Goal: Task Accomplishment & Management: Use online tool/utility

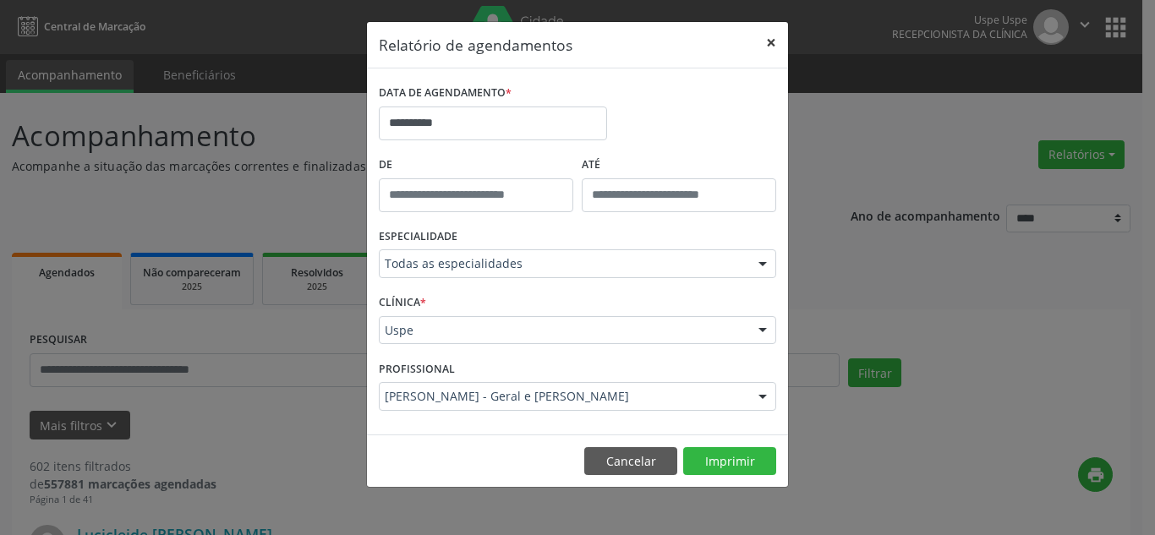
click at [775, 36] on button "×" at bounding box center [771, 42] width 34 height 41
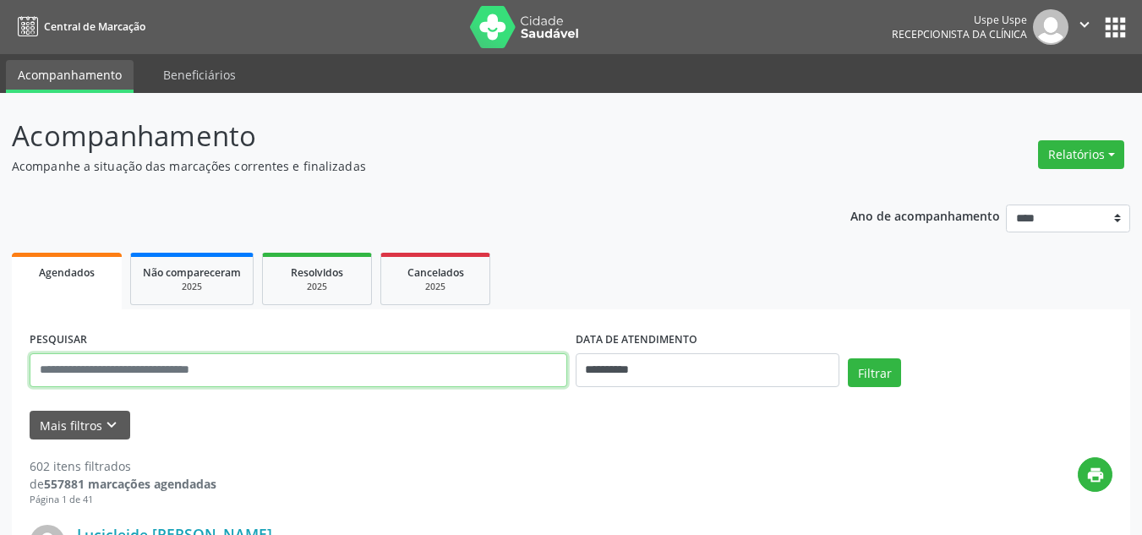
click at [249, 359] on input "text" at bounding box center [299, 370] width 538 height 34
type input "*********"
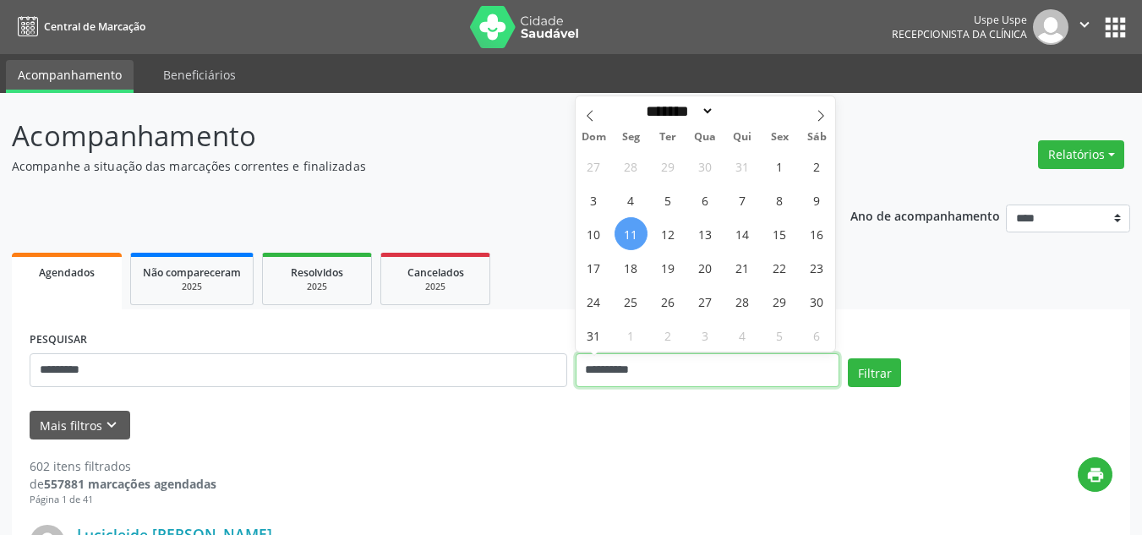
click at [641, 365] on input "**********" at bounding box center [708, 370] width 265 height 34
click at [588, 109] on span at bounding box center [590, 110] width 29 height 29
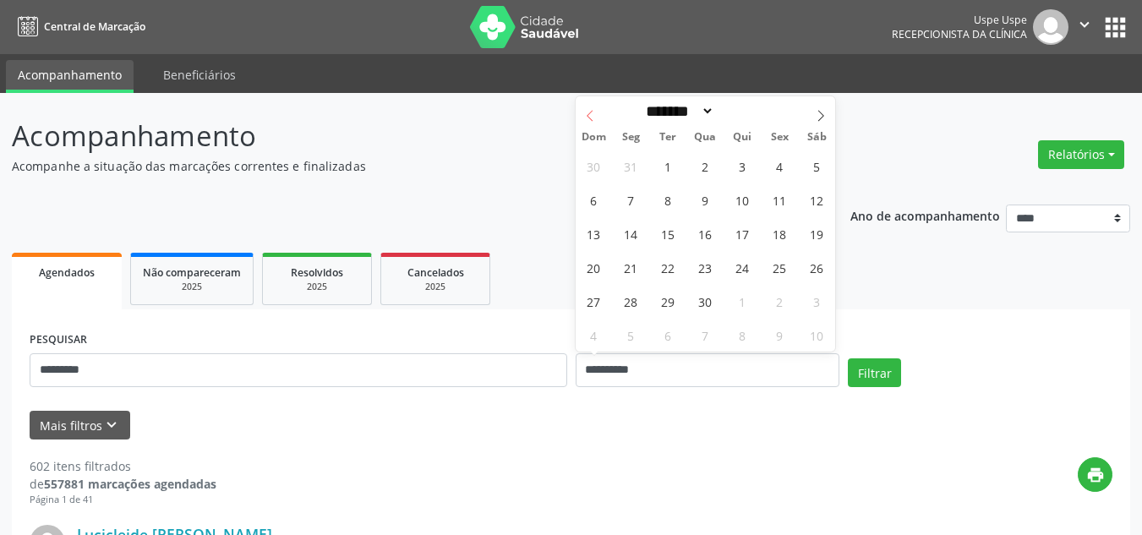
click at [588, 109] on span at bounding box center [590, 110] width 29 height 29
select select "*"
click at [712, 164] on span "1" at bounding box center [705, 166] width 33 height 33
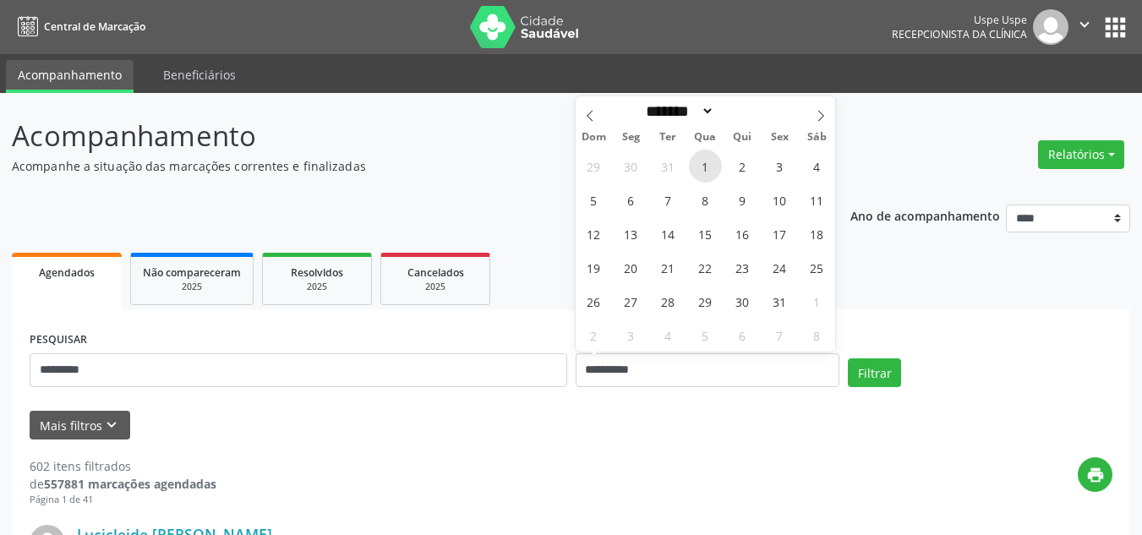
type input "**********"
click at [823, 116] on icon at bounding box center [821, 116] width 12 height 12
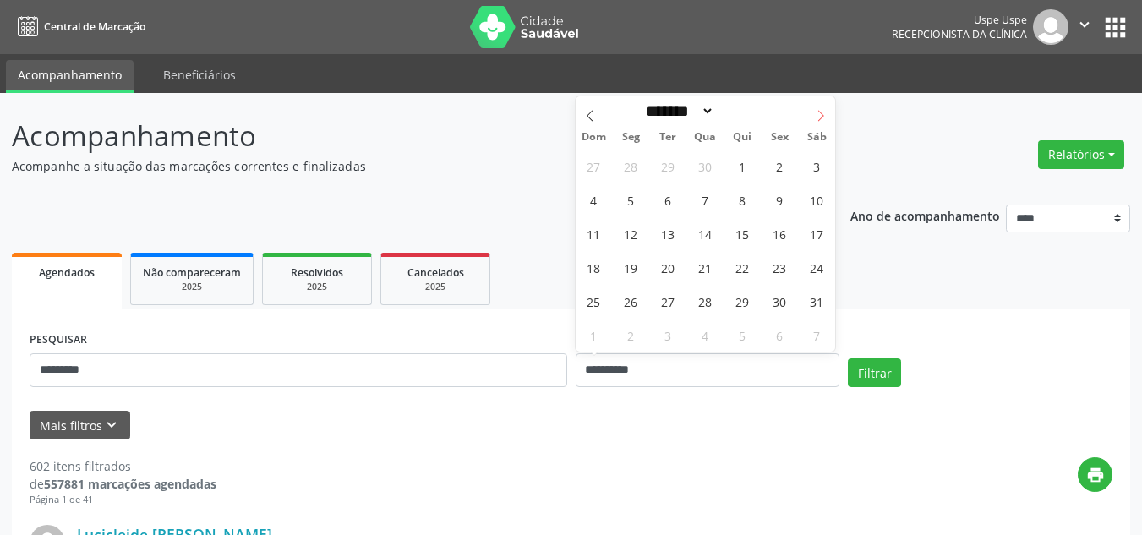
click at [823, 116] on icon at bounding box center [821, 116] width 12 height 12
select select "*"
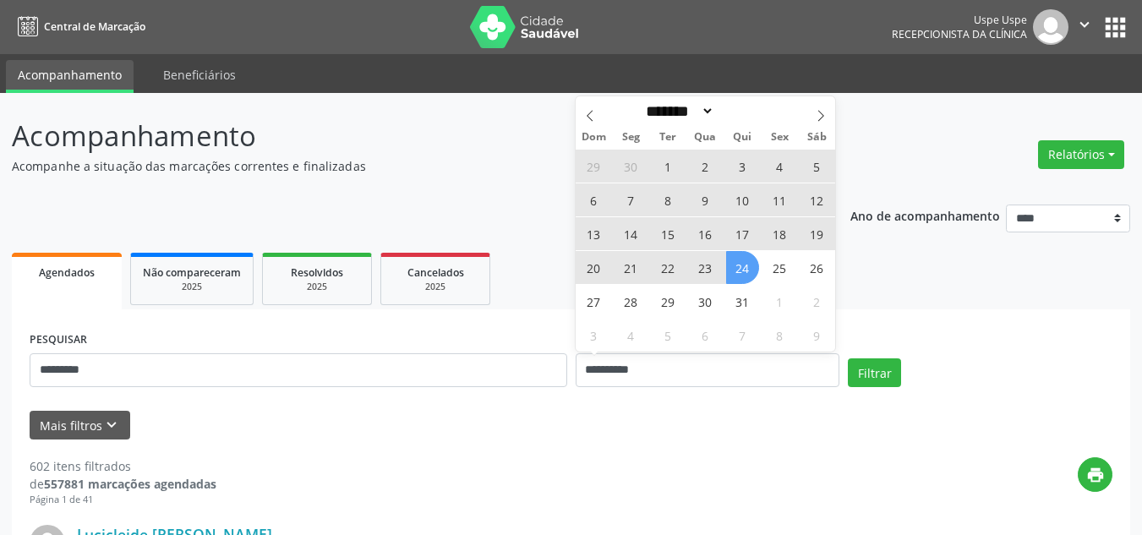
drag, startPoint x: 743, startPoint y: 266, endPoint x: 837, endPoint y: 326, distance: 111.4
click at [741, 266] on span "24" at bounding box center [742, 267] width 33 height 33
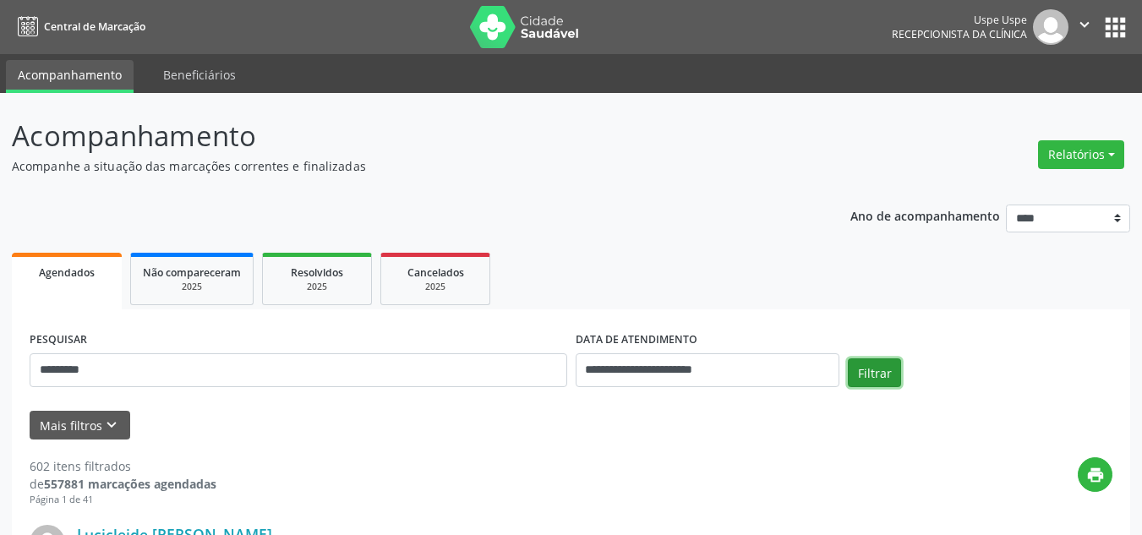
click at [869, 370] on button "Filtrar" at bounding box center [874, 372] width 53 height 29
click at [1063, 154] on button "Relatórios" at bounding box center [1081, 154] width 86 height 29
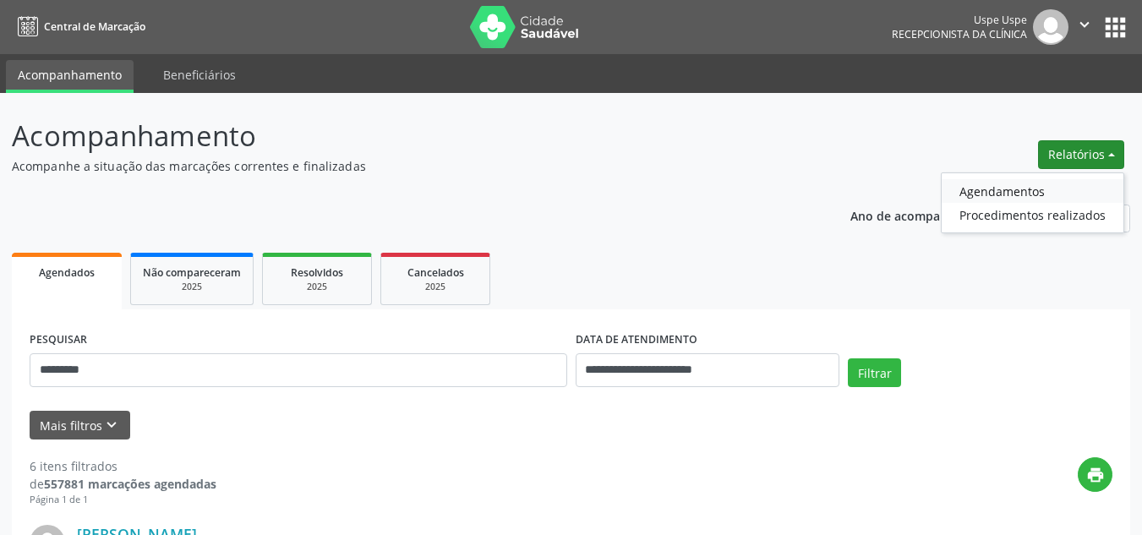
click at [1019, 189] on link "Agendamentos" at bounding box center [1033, 191] width 182 height 24
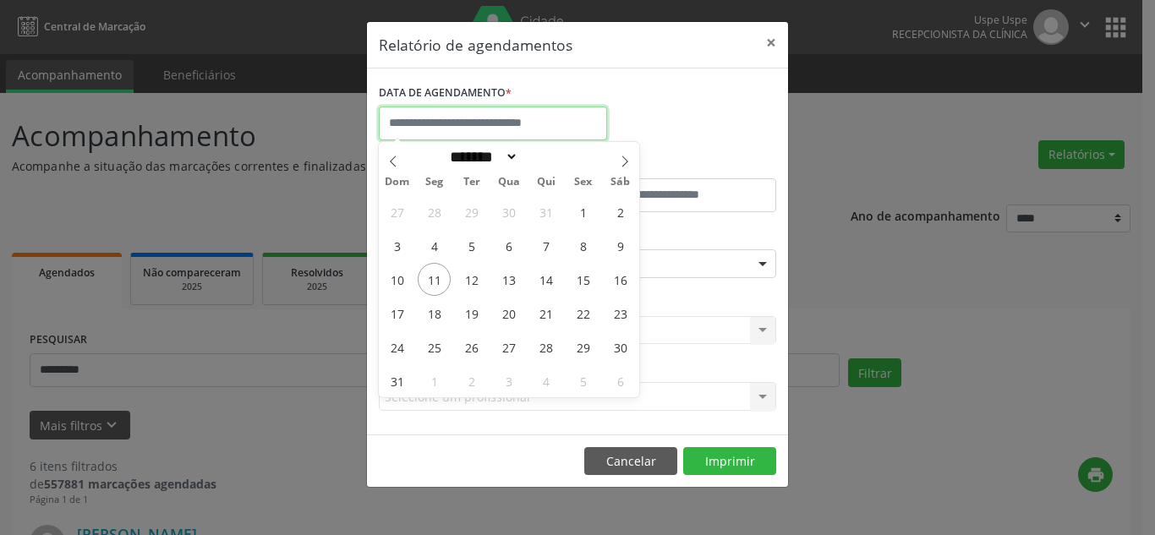
click at [452, 120] on input "text" at bounding box center [493, 124] width 228 height 34
click at [391, 164] on icon at bounding box center [393, 162] width 12 height 12
click at [619, 163] on icon at bounding box center [625, 162] width 12 height 12
select select "*"
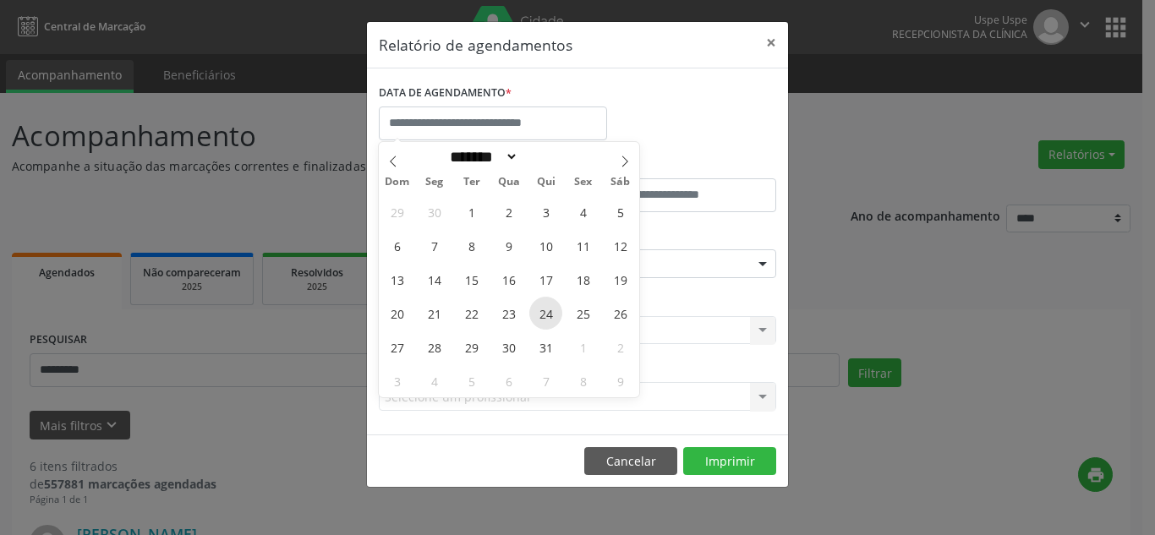
click at [551, 310] on span "24" at bounding box center [545, 313] width 33 height 33
type input "**********"
click at [551, 310] on span "24" at bounding box center [545, 313] width 33 height 33
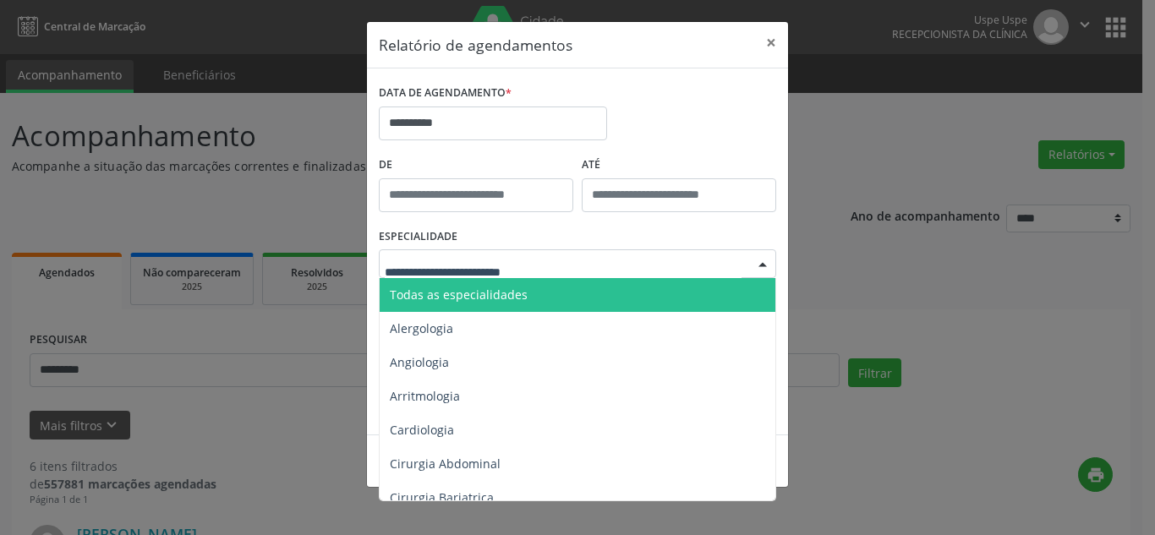
drag, startPoint x: 497, startPoint y: 265, endPoint x: 491, endPoint y: 283, distance: 19.5
click at [491, 298] on span "Todas as especialidades" at bounding box center [459, 295] width 138 height 16
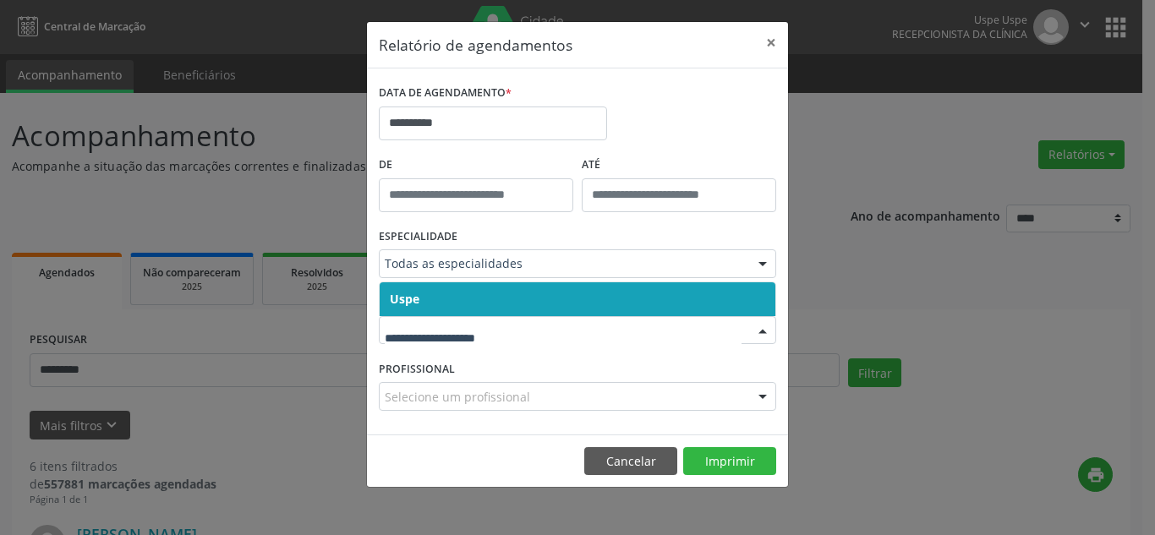
click at [462, 304] on span "Uspe" at bounding box center [578, 299] width 396 height 34
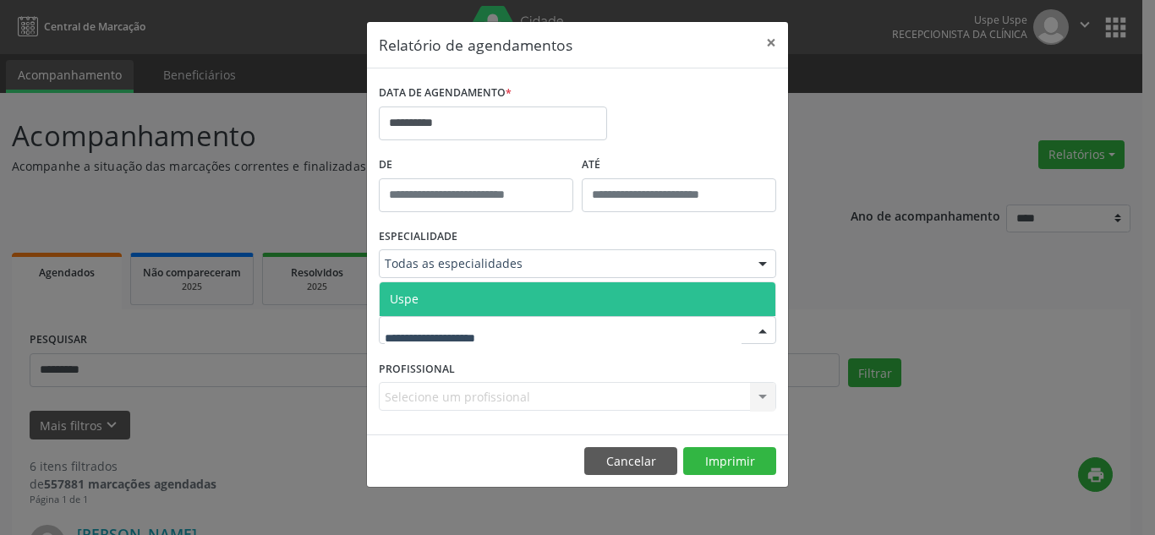
click at [460, 307] on span "Uspe" at bounding box center [578, 299] width 396 height 34
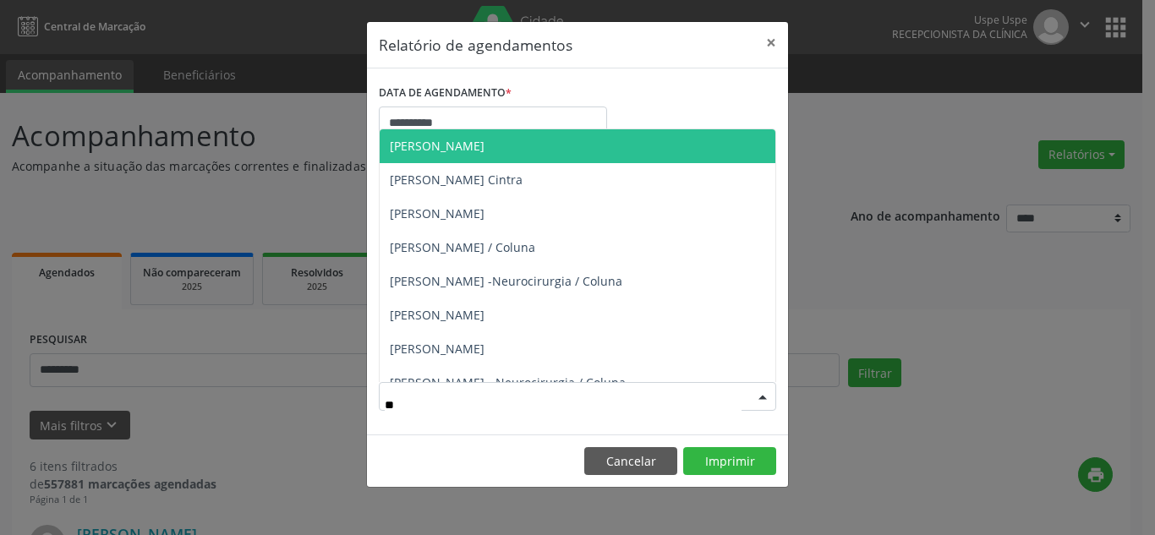
type input "***"
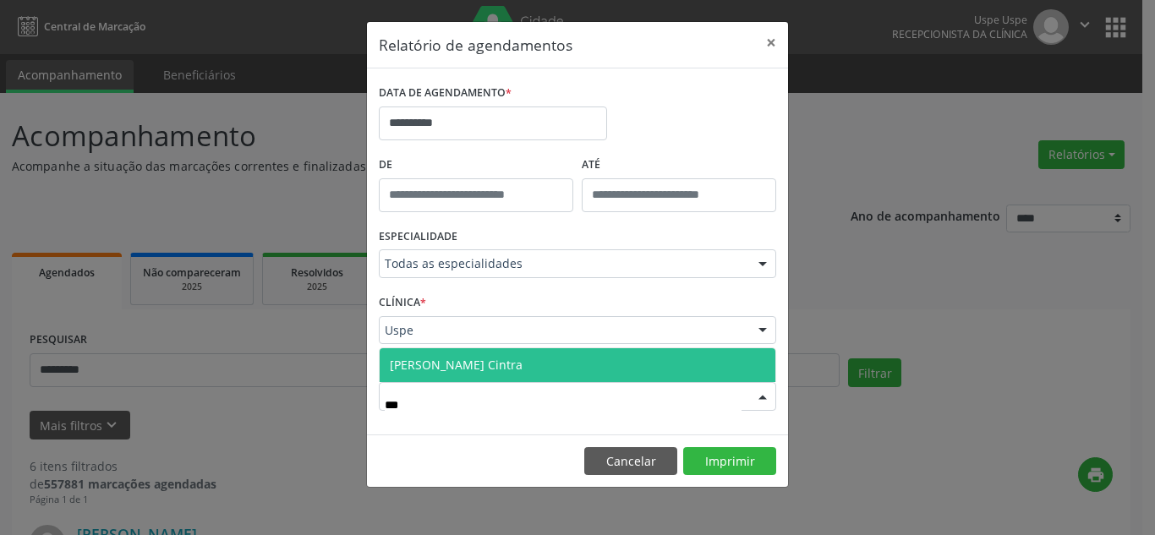
click at [507, 370] on span "[PERSON_NAME] Cintra" at bounding box center [456, 365] width 133 height 16
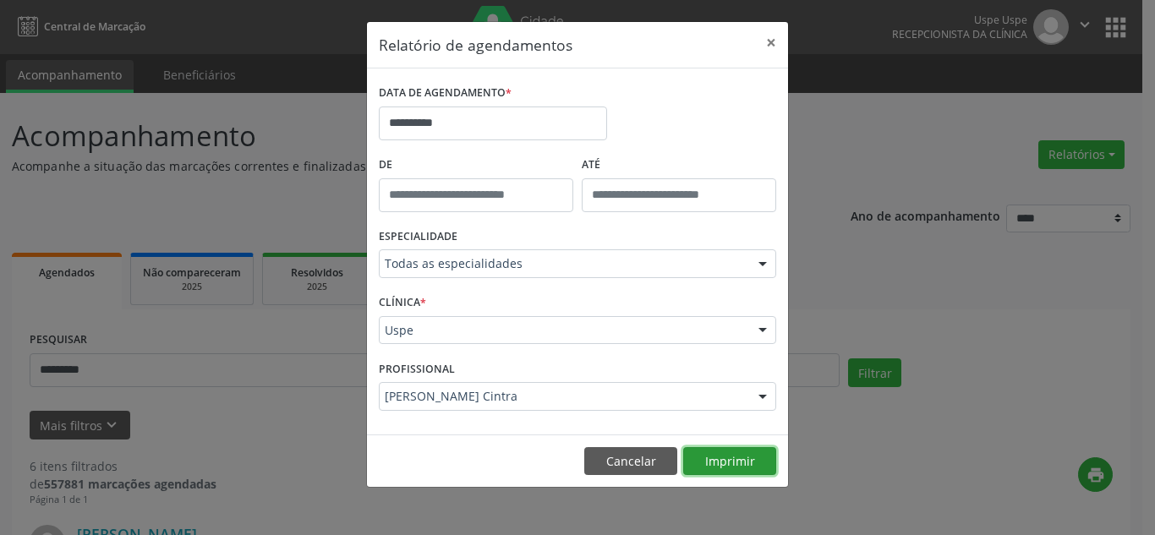
click at [754, 450] on button "Imprimir" at bounding box center [729, 461] width 93 height 29
